Goal: Task Accomplishment & Management: Use online tool/utility

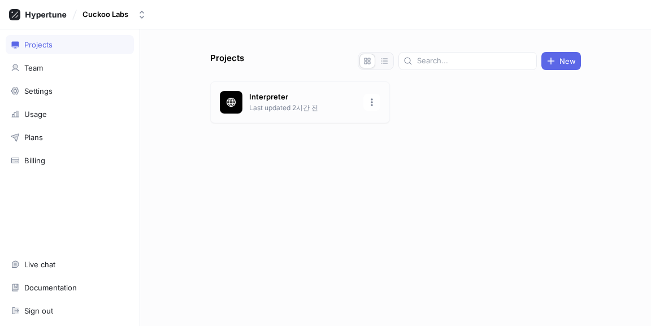
click at [234, 103] on icon at bounding box center [231, 102] width 9 height 9
click at [326, 109] on p "Last updated 3시간 전" at bounding box center [302, 108] width 107 height 10
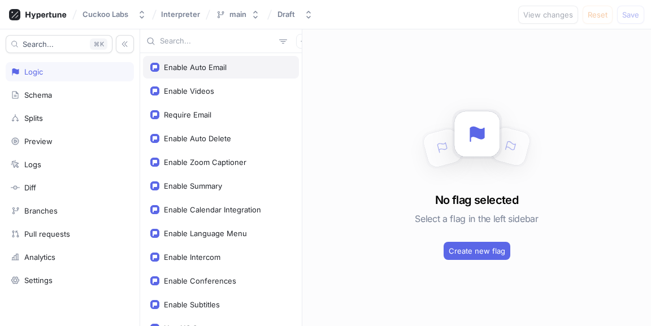
click at [229, 78] on div "Enable Auto Email" at bounding box center [221, 67] width 156 height 23
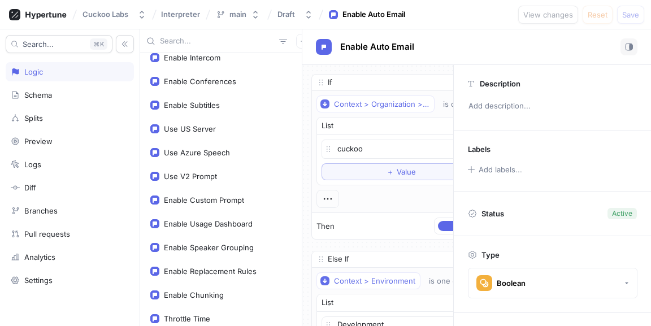
scroll to position [202, 0]
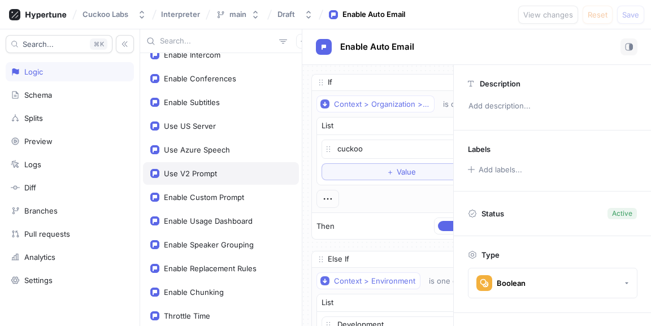
click at [229, 180] on div "Use V2 Prompt" at bounding box center [221, 173] width 156 height 23
type textarea "useV2Prompt: Boolean!"
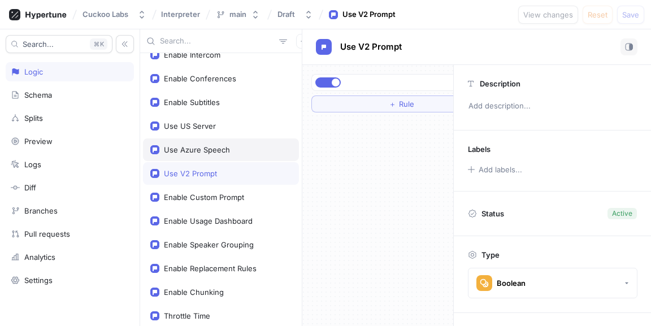
click at [225, 150] on div "Use Azure Speech" at bounding box center [197, 149] width 66 height 9
type textarea "x"
type textarea "useAzureSpeech: Boolean!"
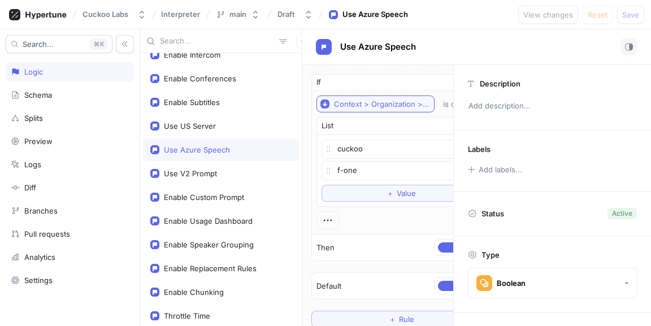
click at [408, 105] on div "Context > Organization > Slug" at bounding box center [381, 104] width 95 height 10
click at [430, 64] on div "Use Azure Speech" at bounding box center [476, 47] width 349 height 36
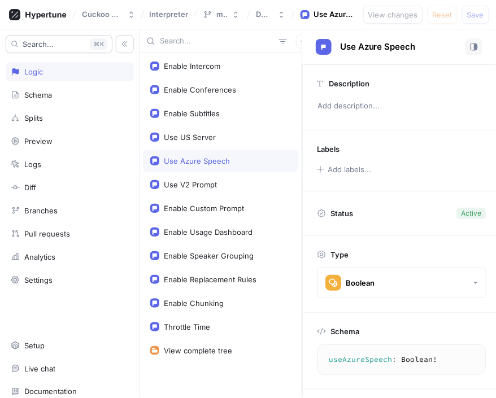
scroll to position [190, 0]
type textarea "x"
